Goal: Task Accomplishment & Management: Use online tool/utility

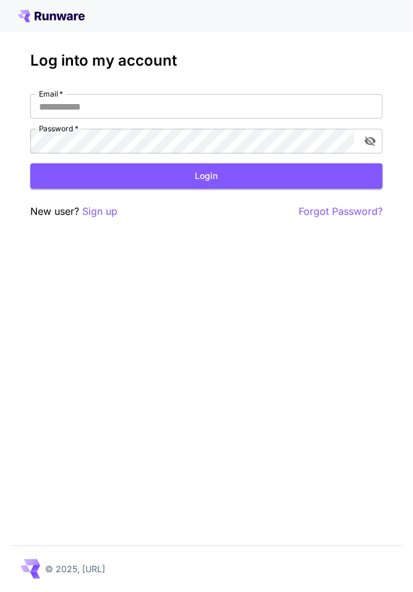
click at [101, 217] on p "Sign up" at bounding box center [99, 211] width 35 height 15
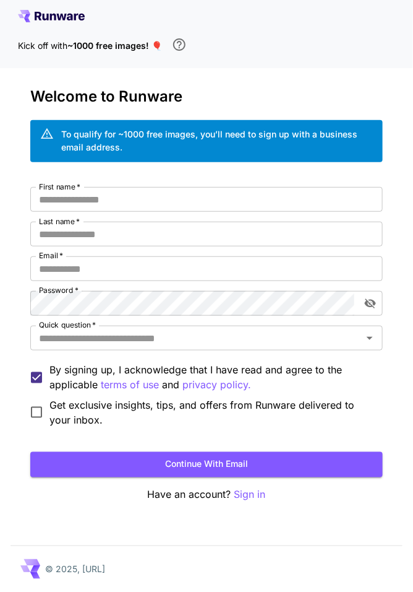
click at [304, 204] on input "First name   *" at bounding box center [206, 199] width 353 height 25
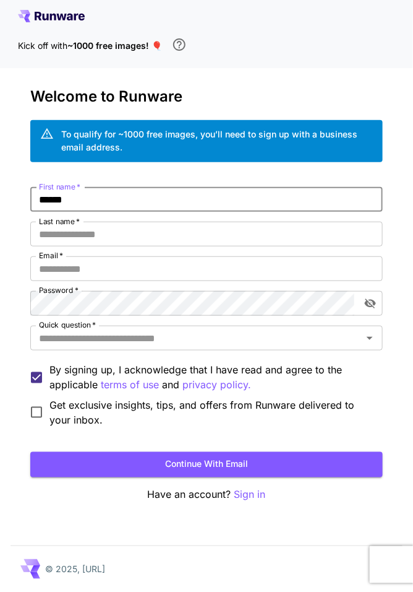
type input "******"
click at [275, 230] on input "Last name   *" at bounding box center [206, 234] width 353 height 25
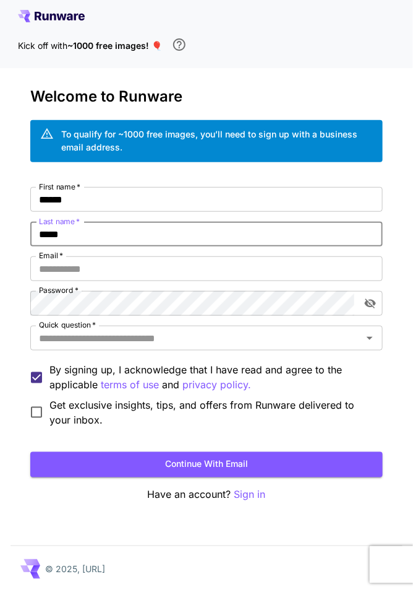
type input "*****"
click at [269, 258] on input "Email   *" at bounding box center [206, 268] width 353 height 25
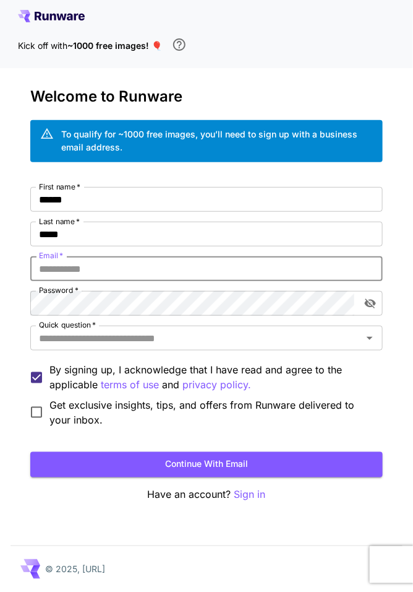
type input "**********"
click at [378, 299] on button "toggle password visibility" at bounding box center [371, 303] width 22 height 22
click at [62, 340] on input "Quick question   *" at bounding box center [196, 337] width 325 height 17
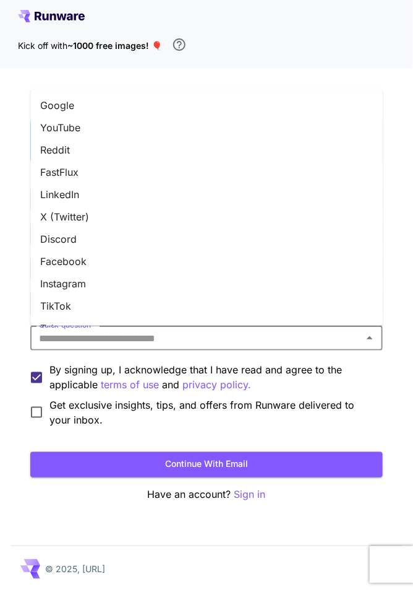
click at [188, 94] on li "Google" at bounding box center [206, 105] width 353 height 22
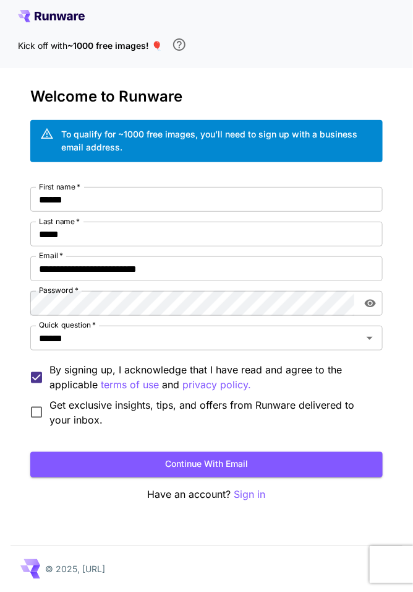
click at [316, 463] on button "Continue with email" at bounding box center [206, 464] width 353 height 25
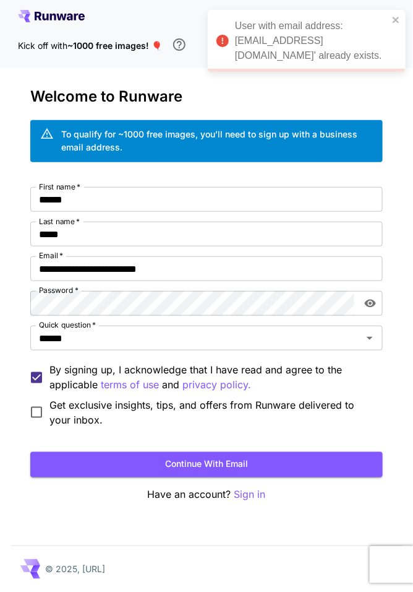
click at [248, 499] on p "Sign in" at bounding box center [251, 494] width 32 height 15
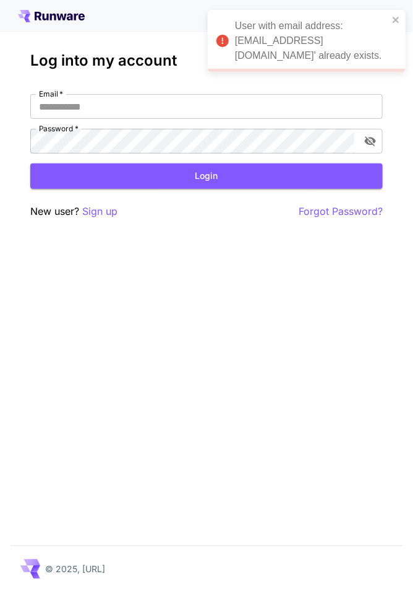
click at [312, 105] on input "Email   *" at bounding box center [206, 106] width 353 height 25
type input "**********"
click button "Login" at bounding box center [206, 175] width 353 height 25
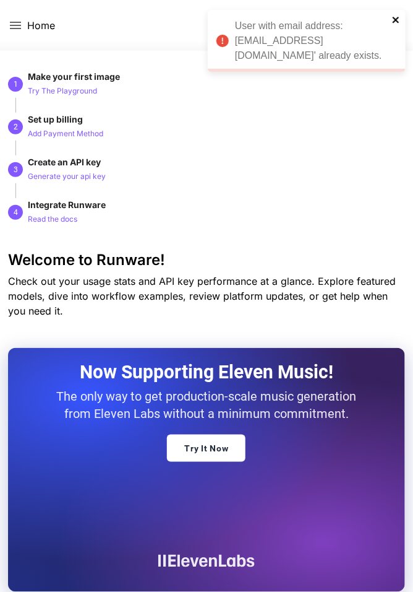
click at [399, 20] on icon "close" at bounding box center [396, 20] width 9 height 10
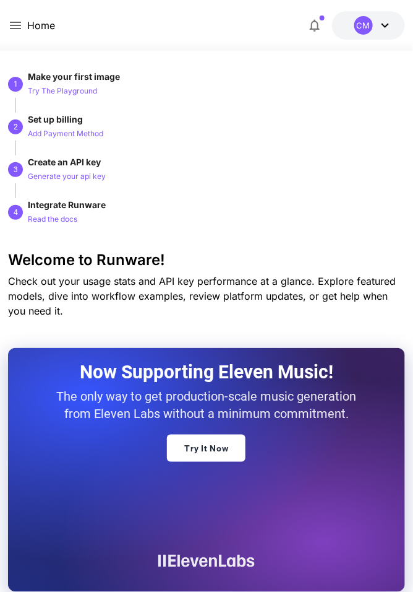
click at [387, 33] on div "CM" at bounding box center [374, 25] width 38 height 19
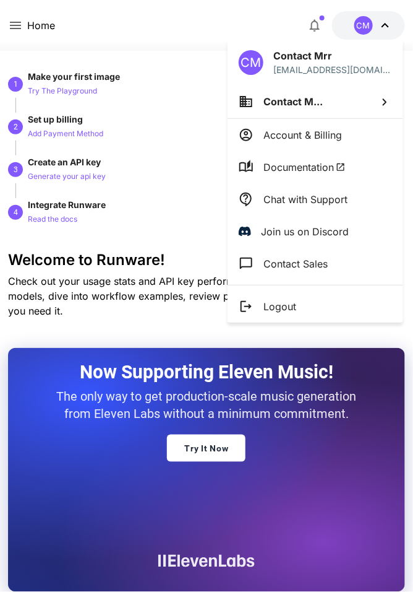
click at [380, 28] on div at bounding box center [206, 296] width 413 height 592
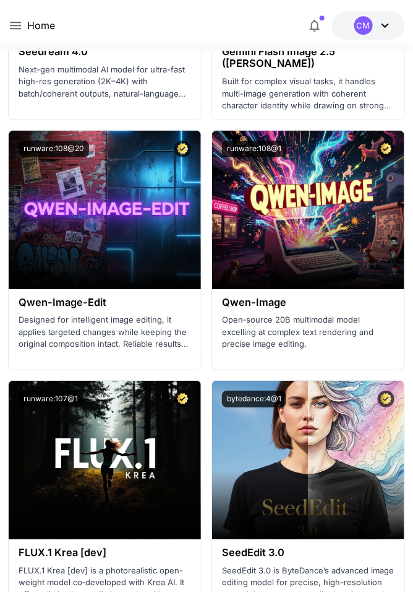
scroll to position [3799, 0]
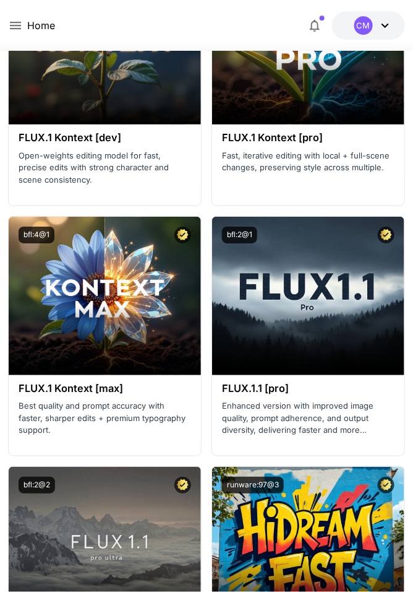
click at [58, 418] on p "Best quality and prompt accuracy with faster, sharper edits + premium typograph…" at bounding box center [105, 418] width 173 height 37
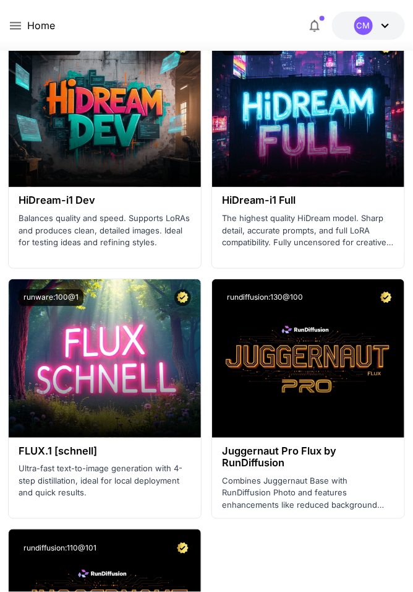
scroll to position [6114, 0]
click at [55, 356] on span "Launch in Playground" at bounding box center [97, 358] width 93 height 11
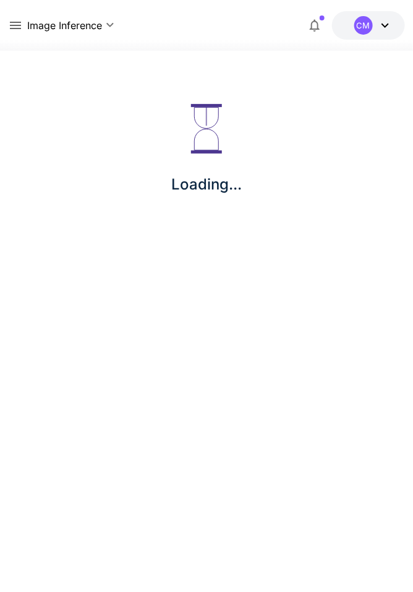
scroll to position [59, 0]
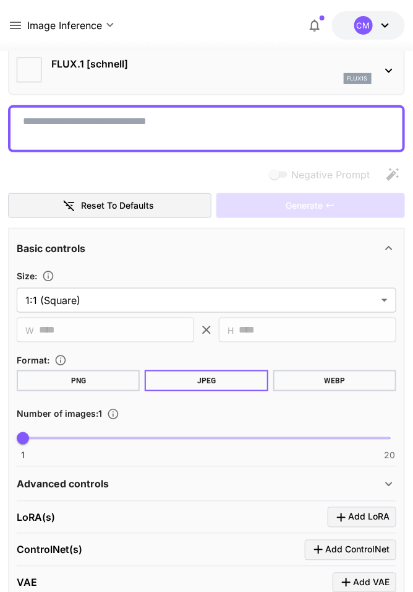
type input "**********"
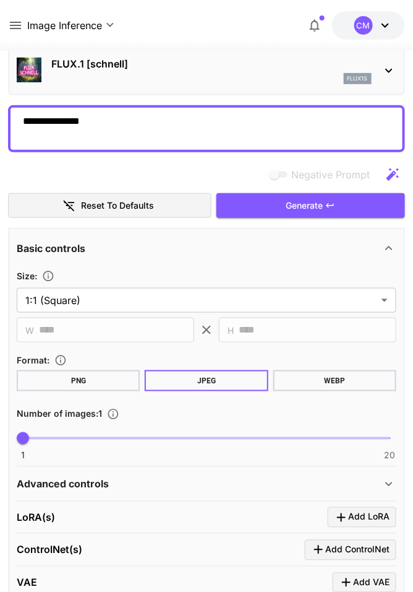
type textarea "**********"
click at [349, 200] on button "Generate" at bounding box center [311, 205] width 189 height 25
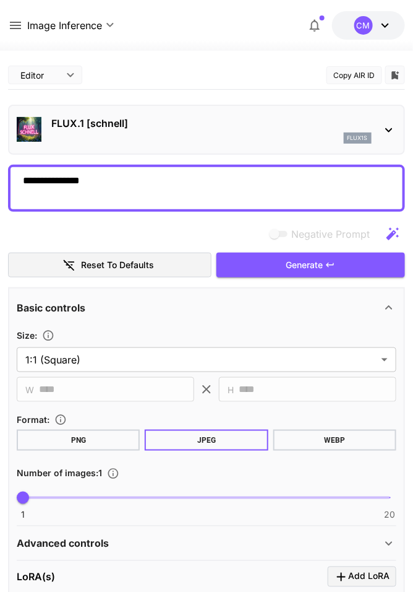
click at [391, 26] on icon at bounding box center [385, 25] width 15 height 15
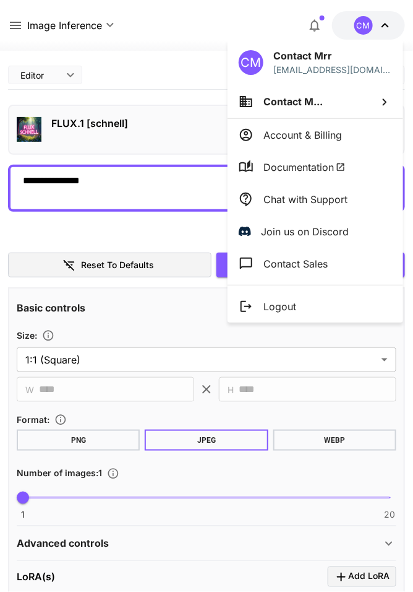
click at [15, 27] on div at bounding box center [206, 296] width 413 height 592
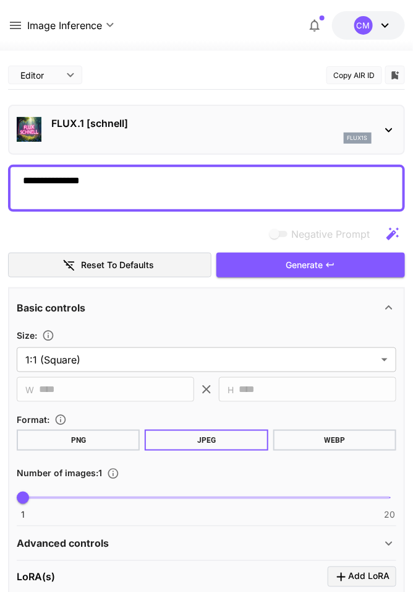
click at [20, 29] on icon at bounding box center [15, 25] width 15 height 15
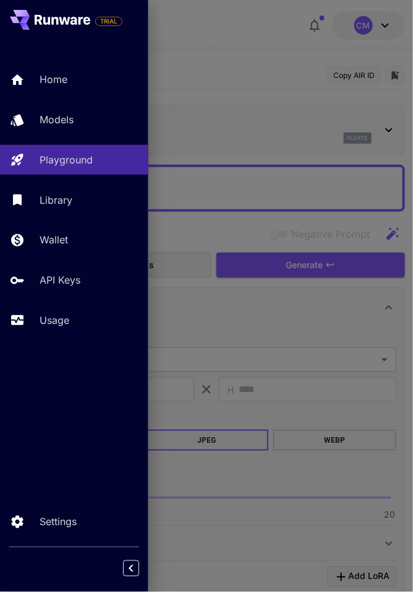
click at [74, 321] on div "Usage" at bounding box center [89, 319] width 99 height 15
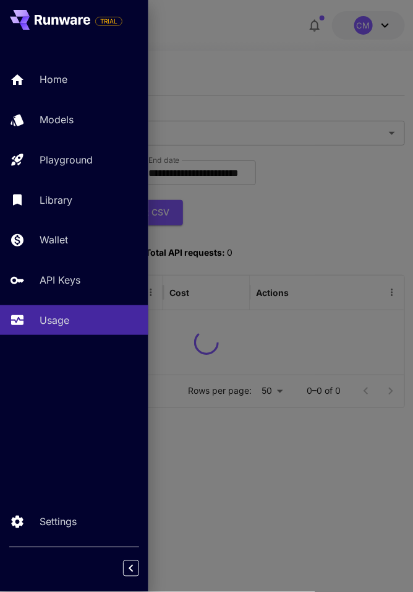
click at [340, 455] on div at bounding box center [206, 296] width 413 height 592
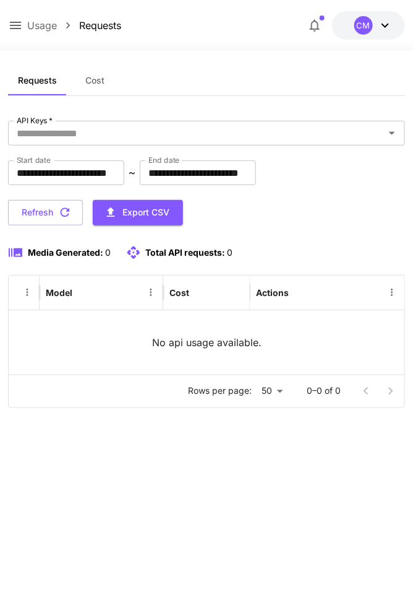
click at [381, 34] on div "CM" at bounding box center [374, 25] width 38 height 19
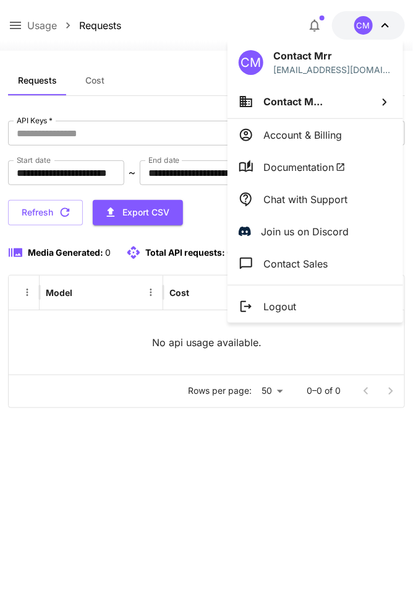
click at [308, 266] on p "Contact Sales" at bounding box center [296, 263] width 64 height 15
click at [354, 200] on li "Chat with Support" at bounding box center [316, 199] width 176 height 32
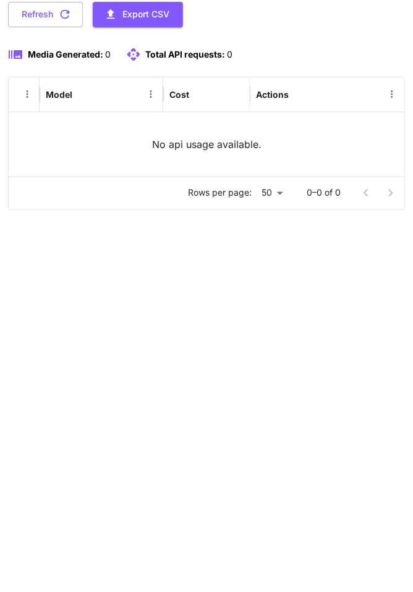
scroll to position [59, 0]
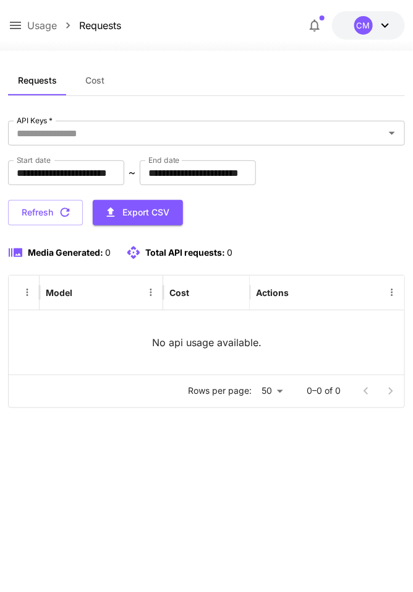
click at [370, 26] on div "CM" at bounding box center [364, 25] width 19 height 19
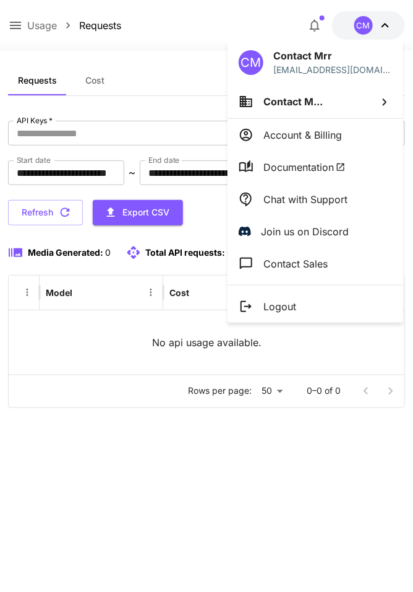
click at [337, 199] on p "Chat with Support" at bounding box center [306, 199] width 84 height 15
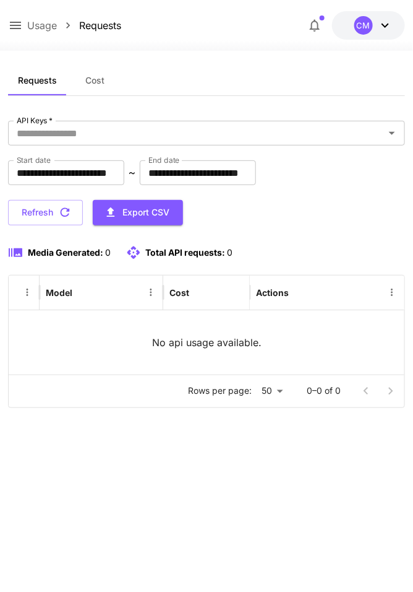
click at [58, 390] on div "**********" at bounding box center [206, 321] width 397 height 511
click at [369, 28] on div "CM" at bounding box center [364, 25] width 19 height 19
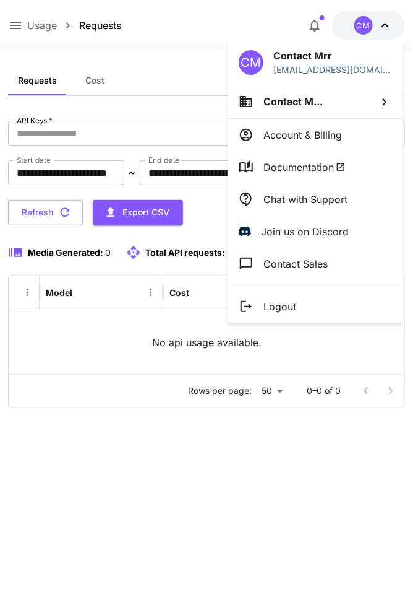
click at [308, 36] on div at bounding box center [206, 296] width 413 height 592
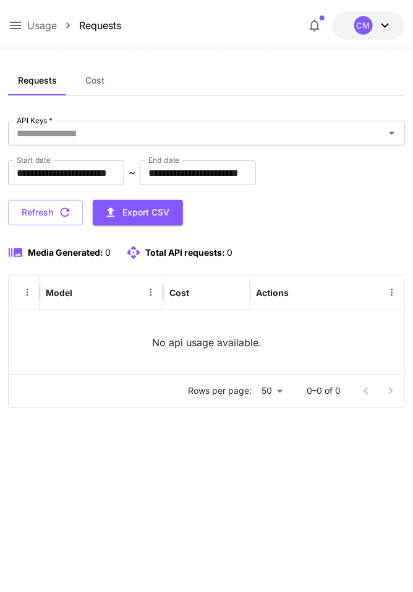
click at [321, 25] on icon "button" at bounding box center [315, 25] width 15 height 15
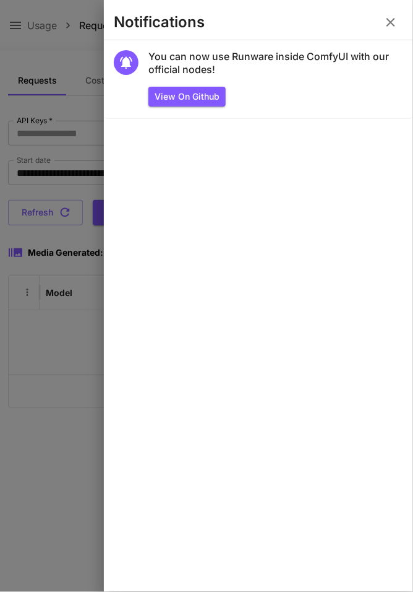
click at [391, 25] on icon "button" at bounding box center [391, 22] width 15 height 15
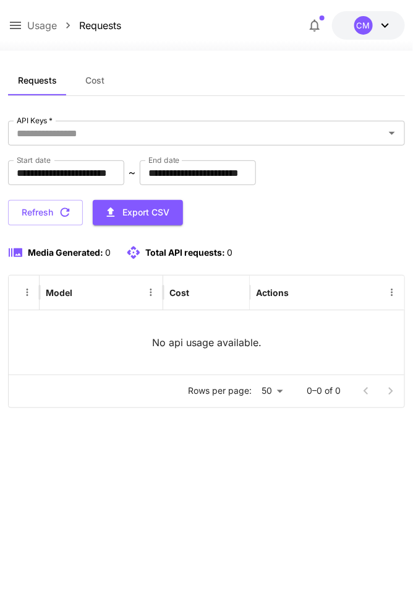
click at [12, 18] on button at bounding box center [15, 25] width 15 height 15
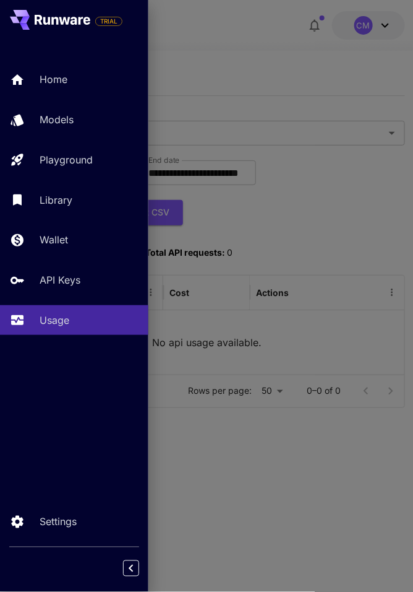
click at [51, 280] on p "API Keys" at bounding box center [60, 279] width 41 height 15
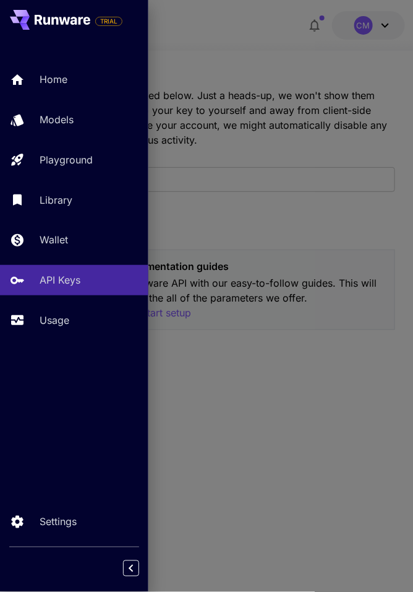
click at [307, 350] on div at bounding box center [206, 296] width 413 height 592
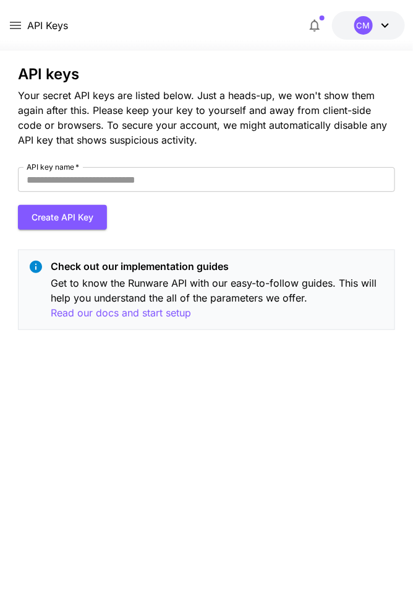
click at [15, 25] on icon at bounding box center [15, 25] width 15 height 15
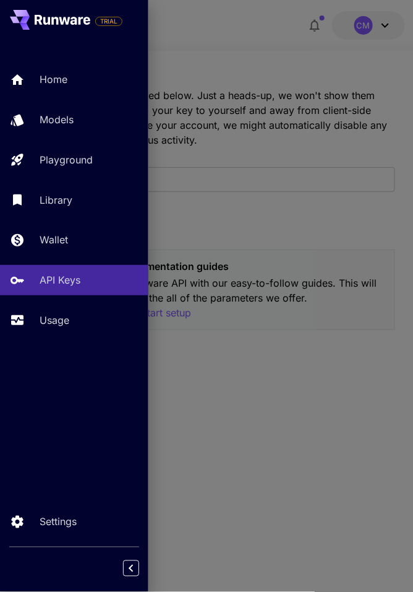
click at [51, 79] on p "Home" at bounding box center [54, 79] width 28 height 15
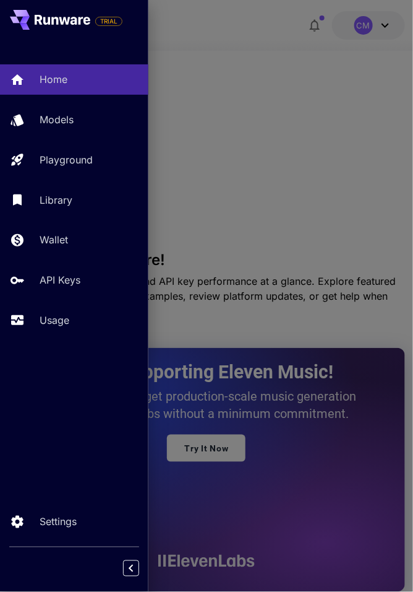
click at [347, 234] on div at bounding box center [206, 296] width 413 height 592
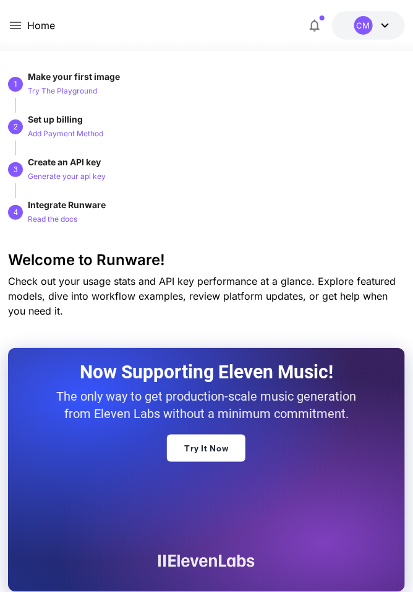
click at [11, 24] on icon at bounding box center [15, 25] width 15 height 15
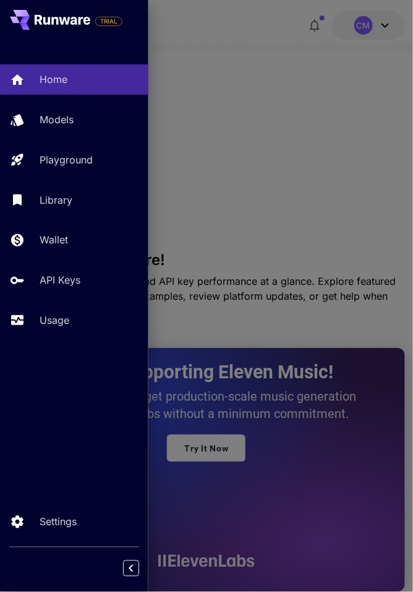
click at [368, 227] on div at bounding box center [206, 296] width 413 height 592
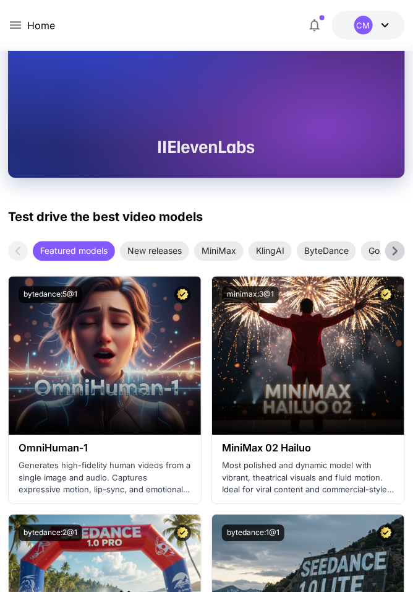
scroll to position [533, 0]
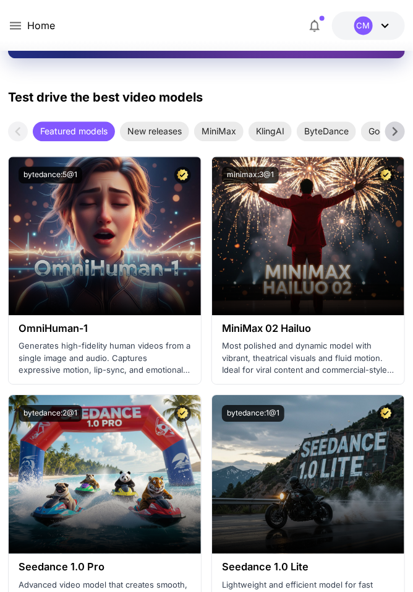
click at [396, 137] on icon at bounding box center [395, 131] width 19 height 19
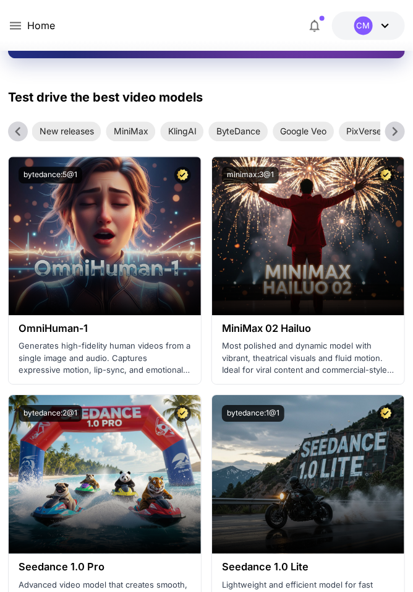
click at [395, 130] on icon at bounding box center [395, 131] width 19 height 19
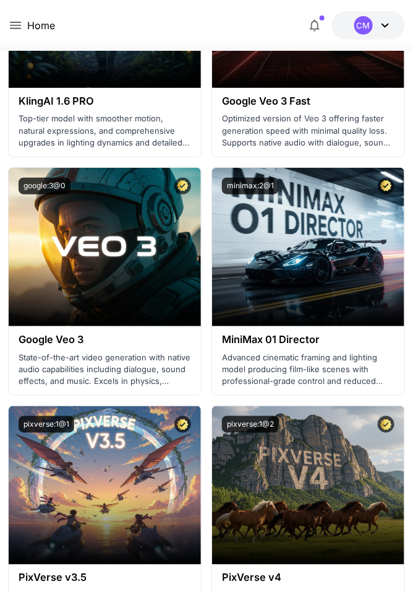
scroll to position [2143, 0]
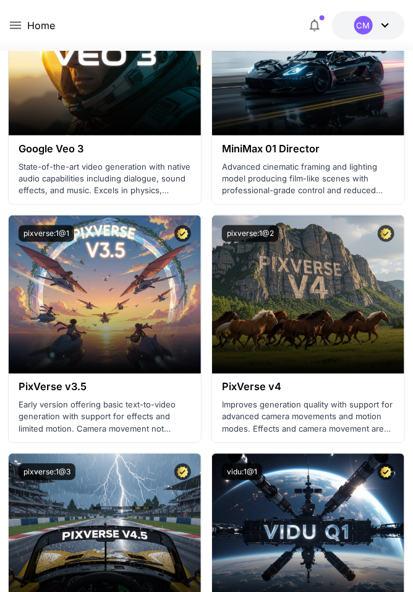
click at [334, 314] on div "Launch in Playground" at bounding box center [308, 294] width 192 height 158
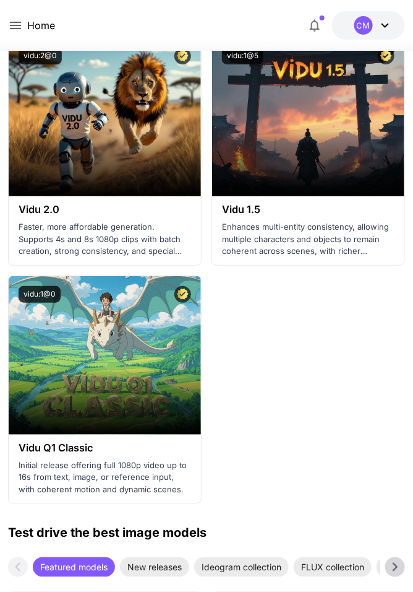
scroll to position [2799, 0]
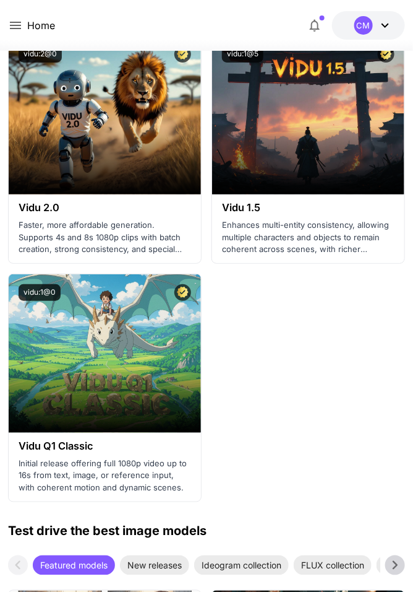
click at [33, 336] on img at bounding box center [105, 353] width 192 height 158
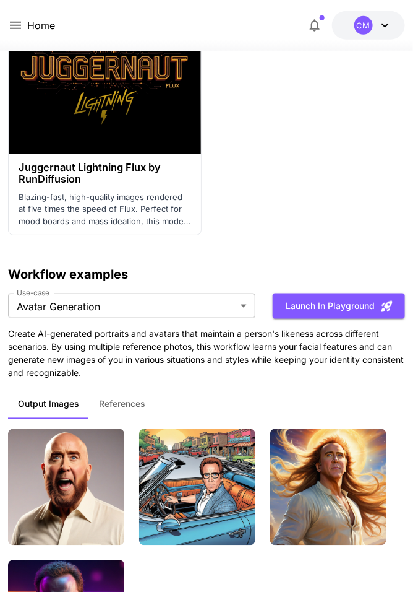
scroll to position [6648, 0]
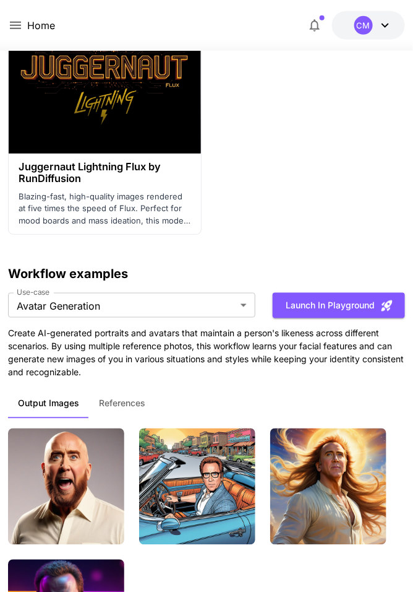
click at [123, 407] on button "References" at bounding box center [122, 404] width 66 height 30
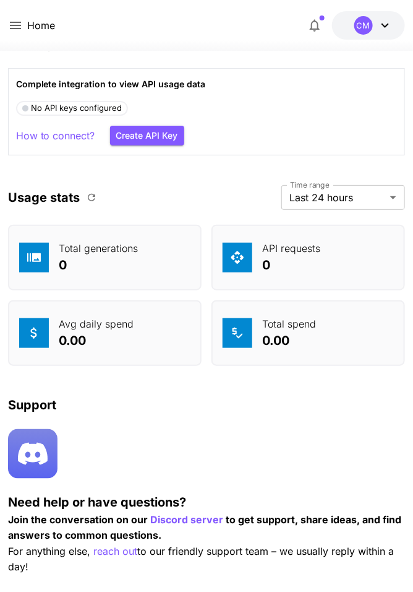
scroll to position [7439, 0]
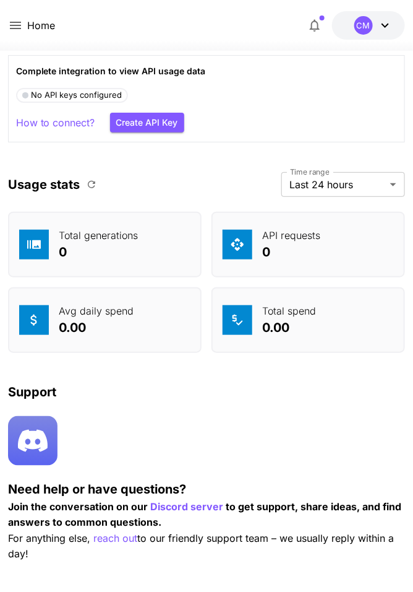
click at [191, 504] on p "Discord server" at bounding box center [186, 506] width 73 height 15
